Goal: Transaction & Acquisition: Download file/media

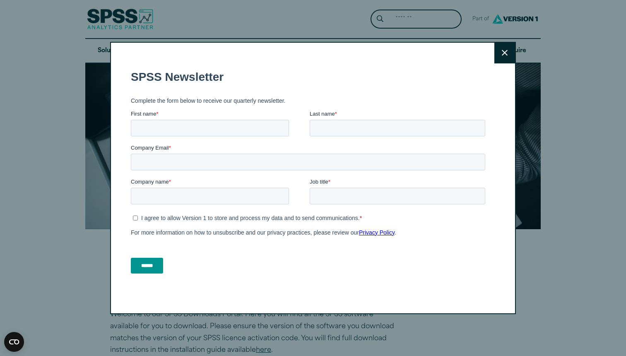
click at [500, 46] on button "Close" at bounding box center [504, 53] width 21 height 21
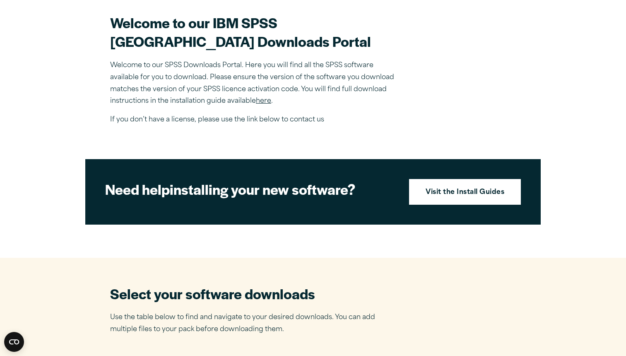
scroll to position [253, 0]
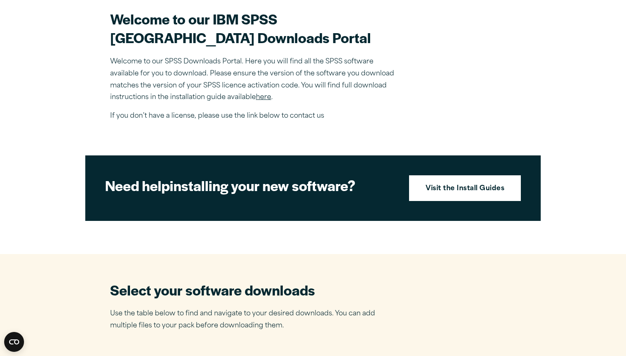
click at [446, 81] on section "Welcome to our IBM SPSS Manchester Metropolitan University Downloads Portal Wel…" at bounding box center [313, 66] width 406 height 113
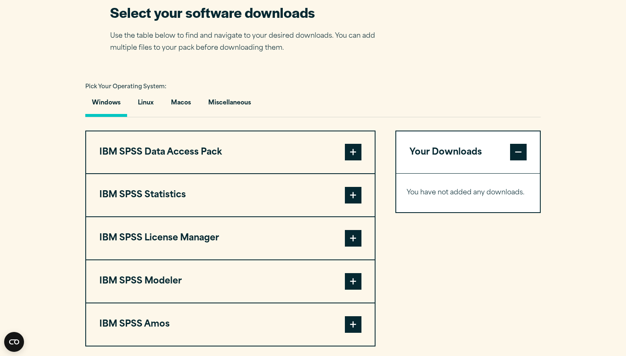
scroll to position [545, 0]
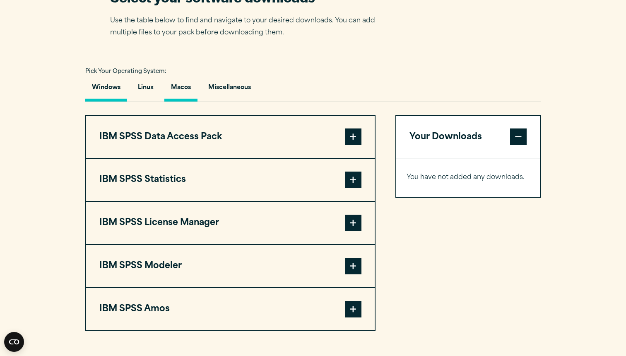
click at [181, 101] on button "Macos" at bounding box center [180, 90] width 33 height 24
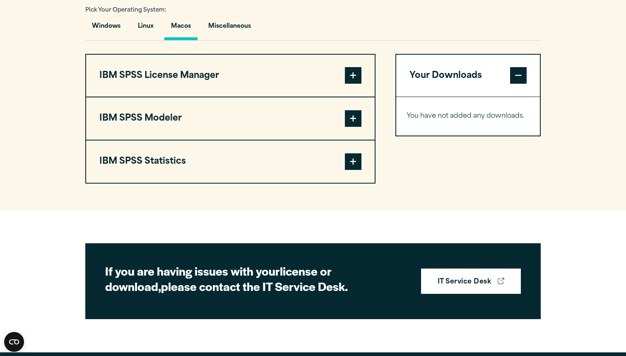
scroll to position [607, 0]
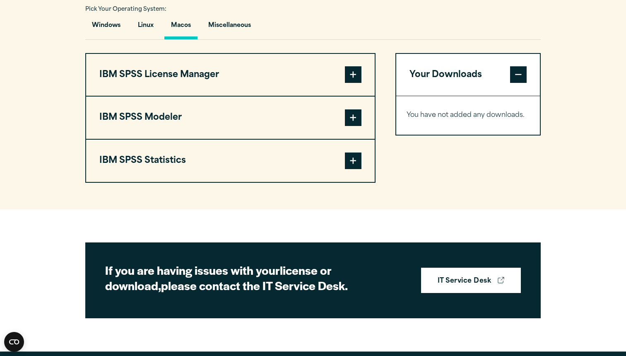
click at [359, 169] on span at bounding box center [353, 160] width 17 height 17
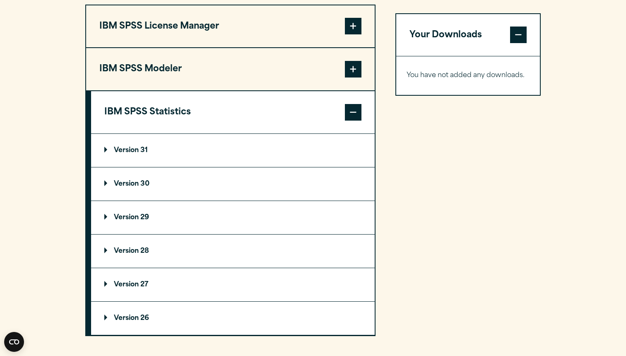
scroll to position [656, 0]
click at [158, 162] on summary "Version 31" at bounding box center [233, 150] width 284 height 33
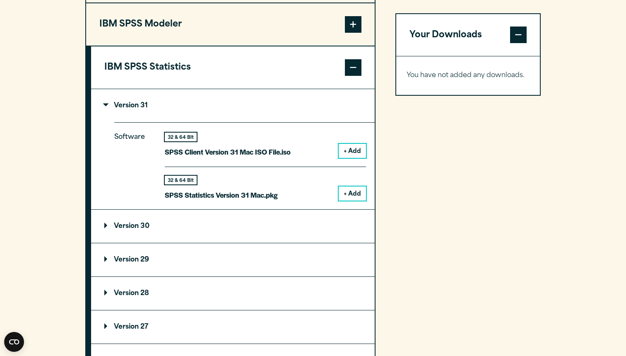
scroll to position [701, 0]
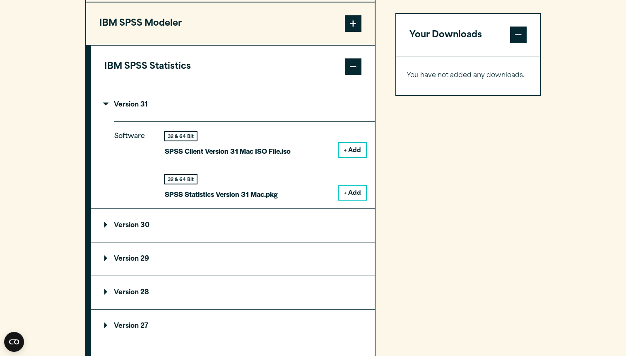
click at [353, 200] on button "+ Add" at bounding box center [352, 192] width 27 height 14
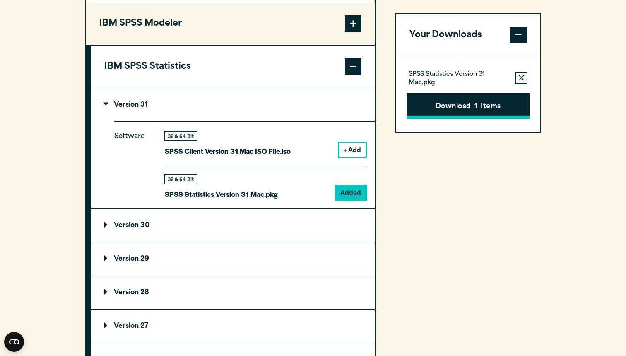
click at [486, 101] on button "Download 1 Items" at bounding box center [467, 106] width 123 height 26
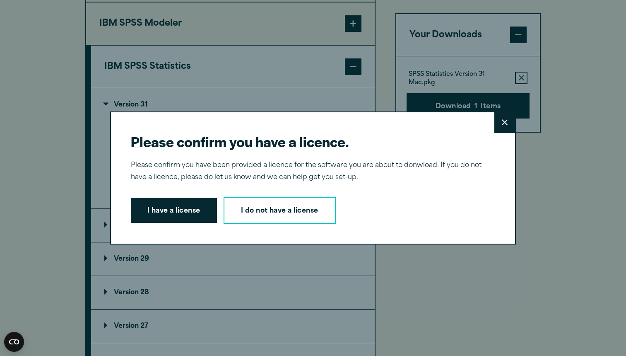
click at [496, 121] on button "Close" at bounding box center [504, 122] width 21 height 21
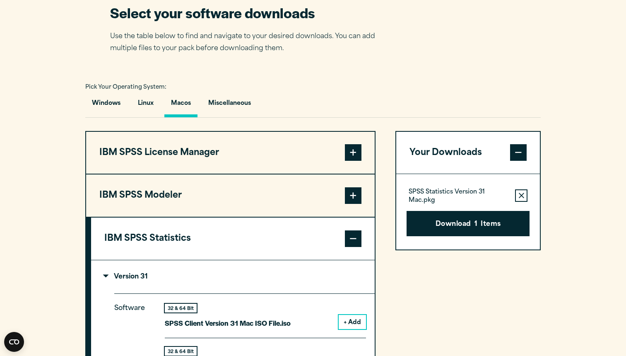
scroll to position [518, 0]
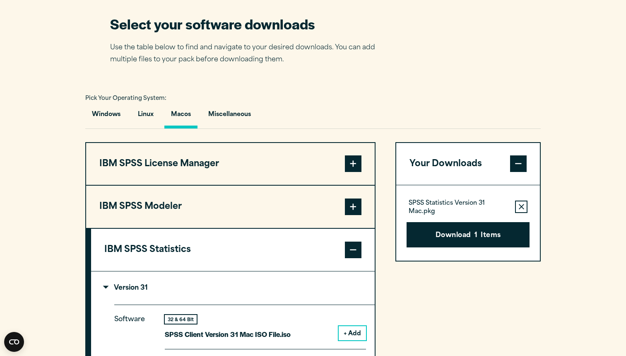
click at [180, 128] on button "Macos" at bounding box center [180, 117] width 33 height 24
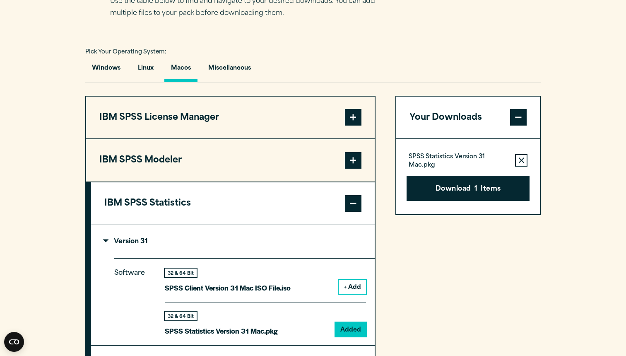
scroll to position [586, 0]
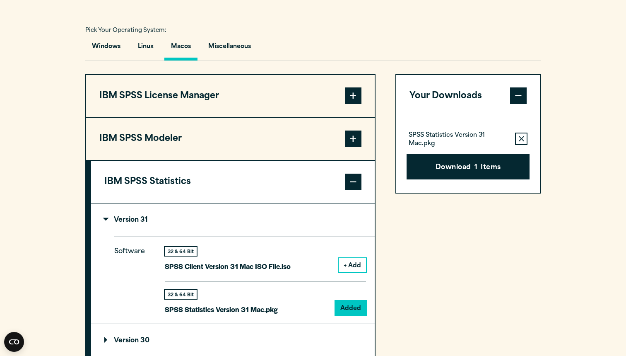
click at [356, 190] on span at bounding box center [353, 181] width 17 height 17
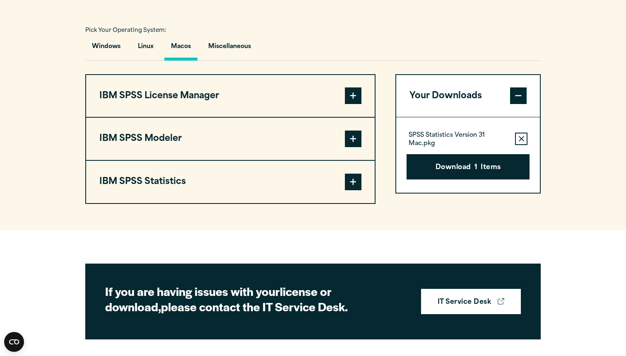
click at [356, 190] on span at bounding box center [353, 181] width 17 height 17
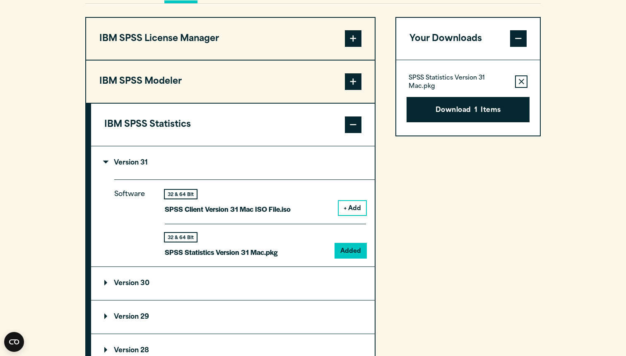
scroll to position [649, 0]
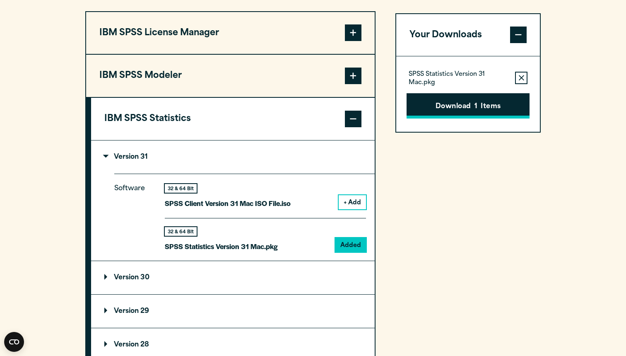
click at [502, 117] on button "Download 1 Items" at bounding box center [467, 106] width 123 height 26
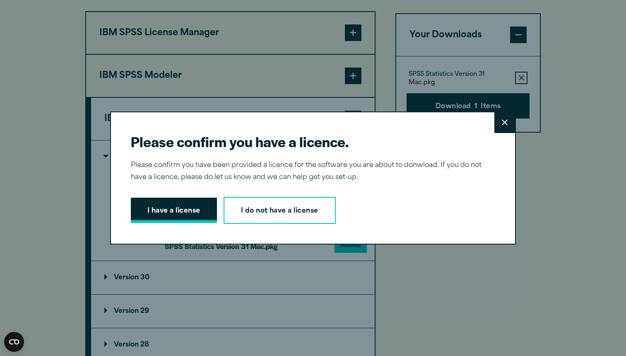
click at [180, 216] on button "I have a license" at bounding box center [174, 210] width 86 height 26
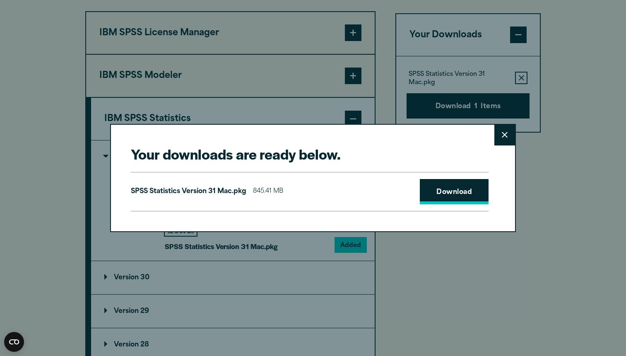
click at [449, 190] on link "Download" at bounding box center [454, 192] width 69 height 26
